Goal: Information Seeking & Learning: Learn about a topic

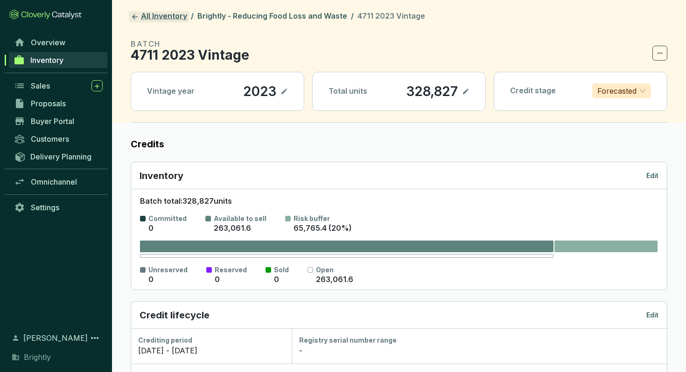
click at [141, 15] on link "All Inventory" at bounding box center [159, 16] width 60 height 11
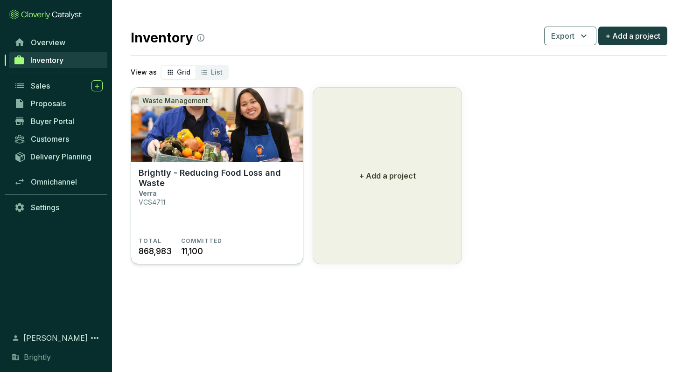
click at [232, 150] on img at bounding box center [217, 125] width 172 height 75
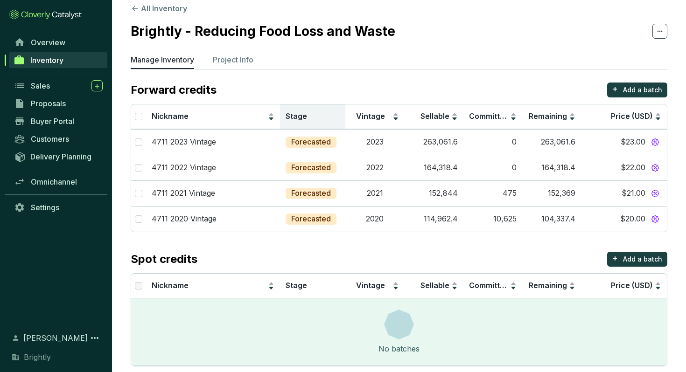
scroll to position [13, 0]
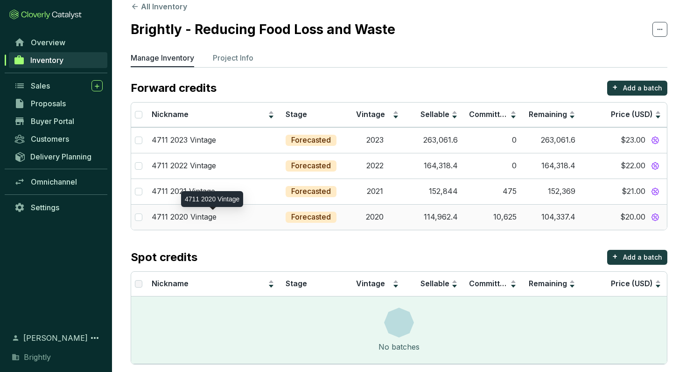
click at [244, 217] on div "4711 2020 Vintage" at bounding box center [213, 217] width 123 height 10
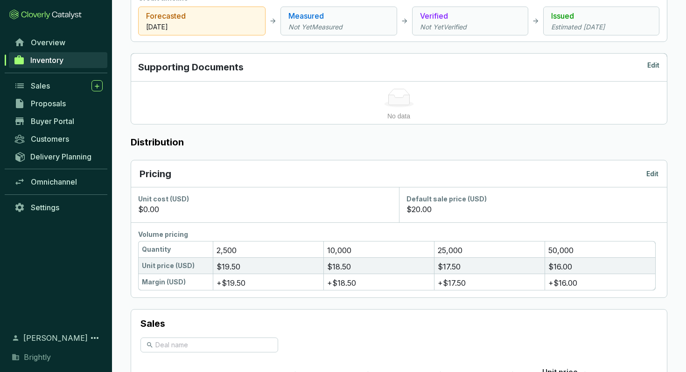
scroll to position [396, 0]
